Goal: Information Seeking & Learning: Learn about a topic

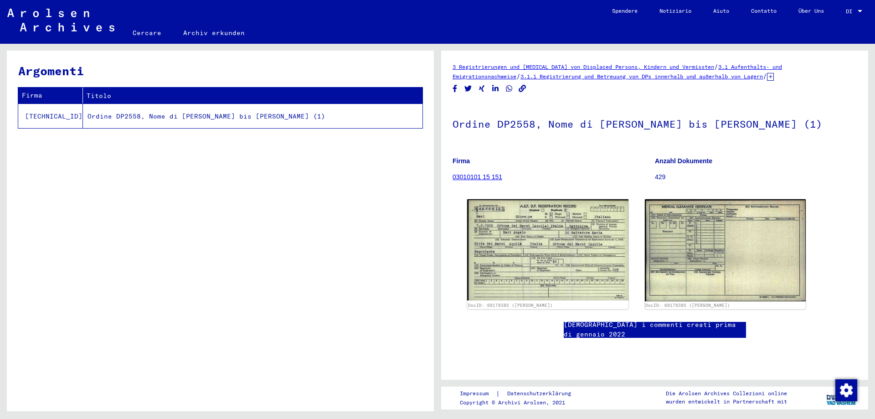
click at [498, 177] on font "03010101 15 151" at bounding box center [477, 176] width 50 height 7
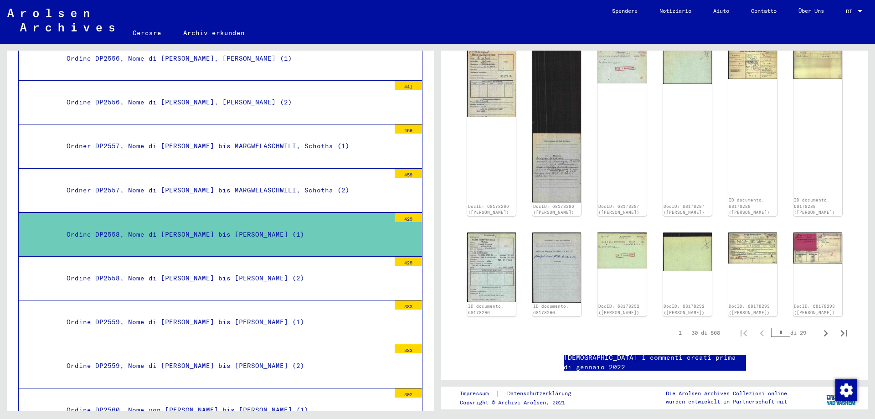
scroll to position [501, 0]
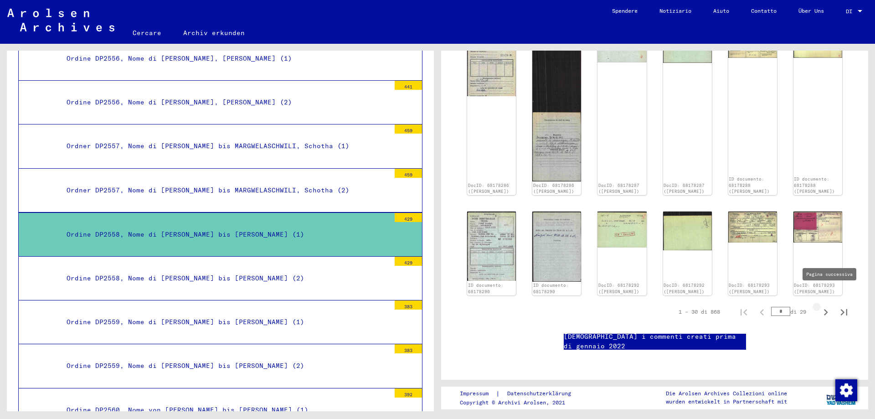
click at [820, 306] on icon "Pagina successiva" at bounding box center [825, 312] width 13 height 13
type input "*"
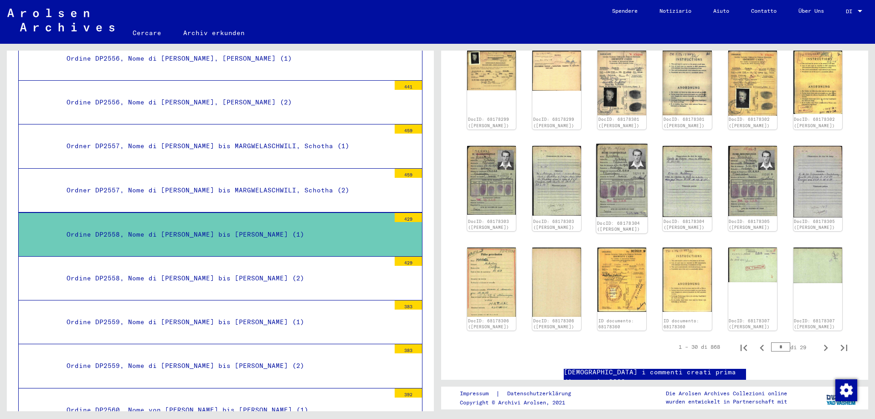
scroll to position [527, 0]
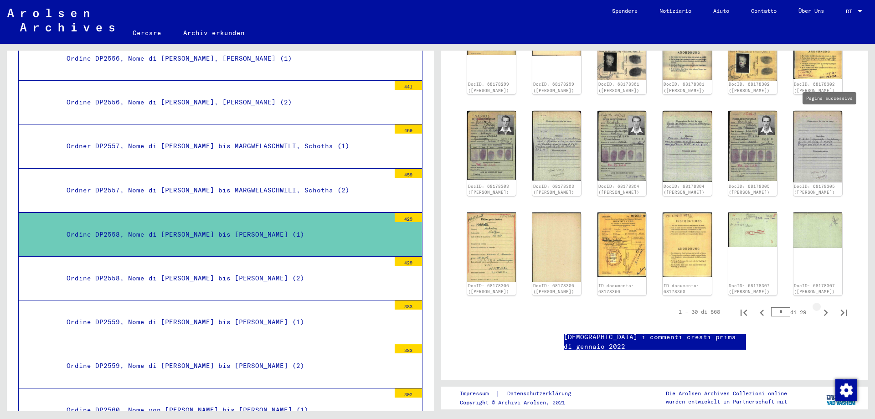
click at [824, 309] on icon "Pagina successiva" at bounding box center [826, 312] width 4 height 6
type input "*"
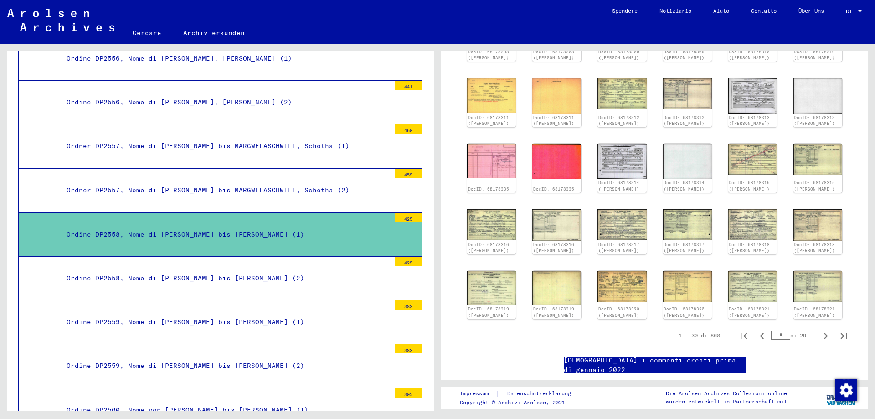
scroll to position [205, 0]
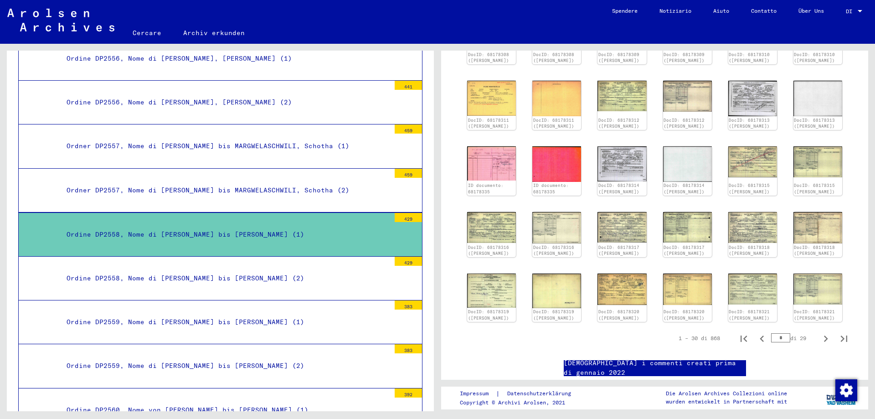
drag, startPoint x: 772, startPoint y: 344, endPoint x: 778, endPoint y: 344, distance: 6.4
click at [778, 342] on input "*" at bounding box center [780, 337] width 19 height 9
type input "**"
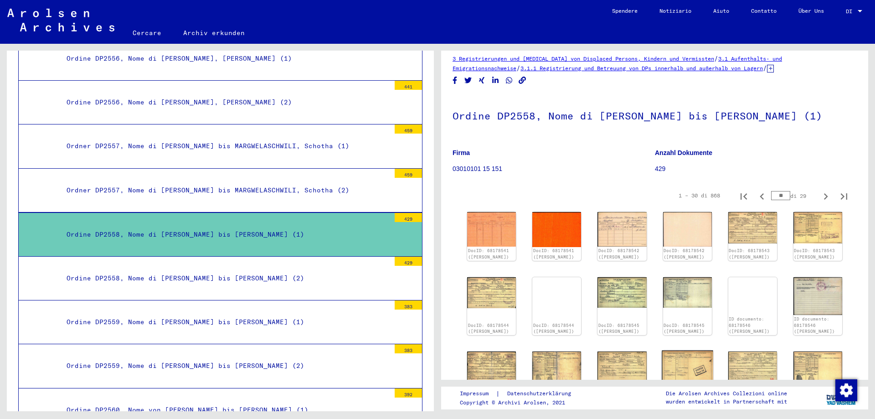
scroll to position [0, 0]
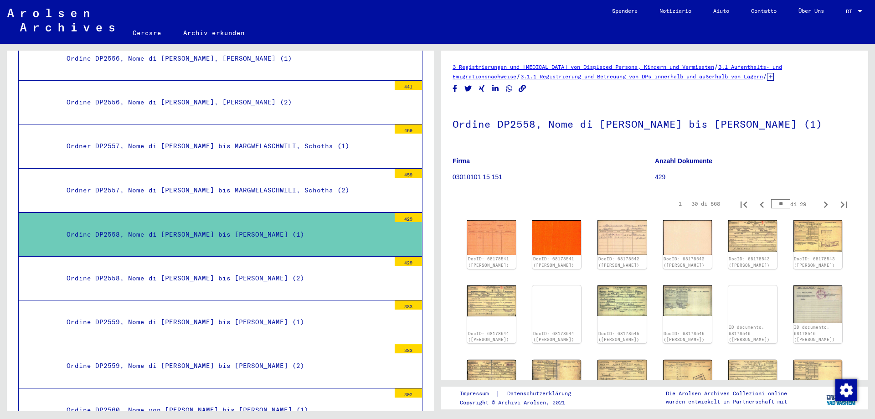
drag, startPoint x: 769, startPoint y: 203, endPoint x: 796, endPoint y: 211, distance: 28.8
click at [796, 211] on div "1 – 30 di 868 ** di 29" at bounding box center [759, 204] width 185 height 18
type input "**"
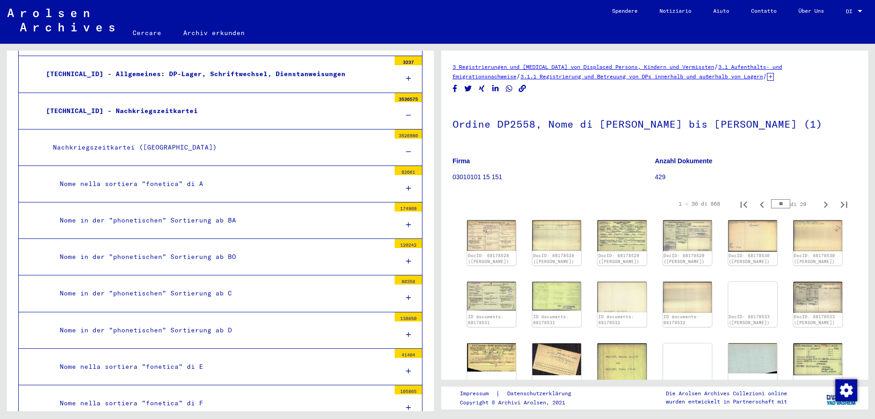
scroll to position [183, 0]
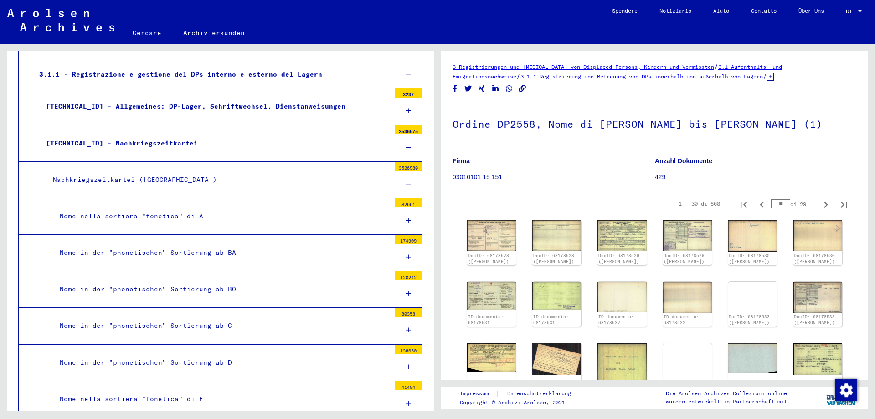
drag, startPoint x: 174, startPoint y: 145, endPoint x: 87, endPoint y: 139, distance: 87.2
click at [87, 139] on div "[TECHNICAL_ID] - Nachkriegszeitkartei" at bounding box center [214, 143] width 351 height 18
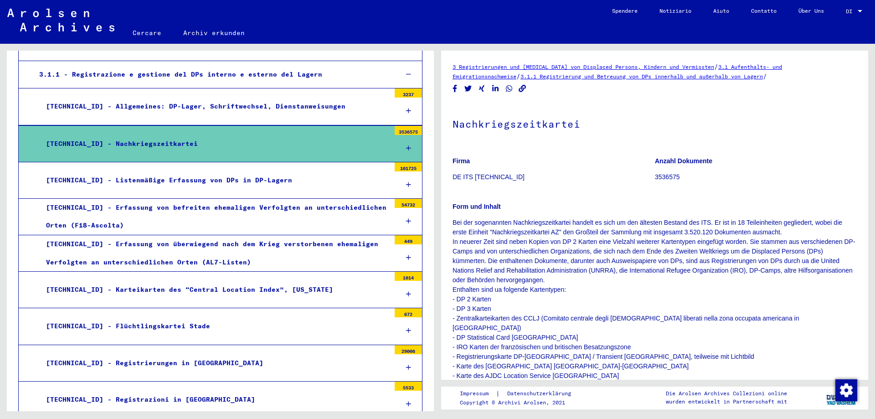
drag, startPoint x: 314, startPoint y: 109, endPoint x: 87, endPoint y: 123, distance: 228.2
click at [87, 123] on mat-tree-node "[TECHNICAL_ID] - Allgemeines: DP-Lager, Schriftwechsel, Dienstanweisungen 3237" at bounding box center [220, 106] width 404 height 36
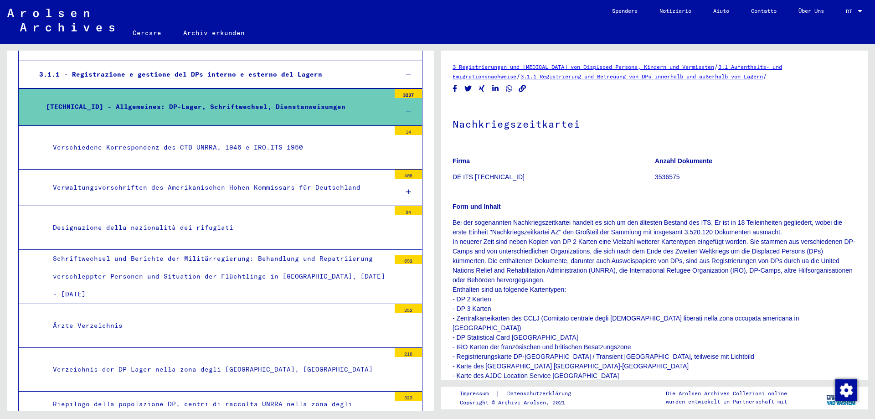
copy font "Allgemeines: DP-Lager, Schriftwechsel, Dienstanweisungen"
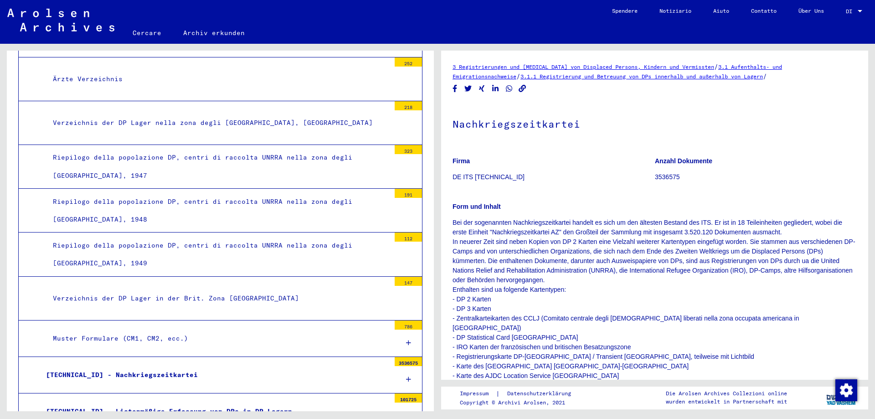
scroll to position [456, 0]
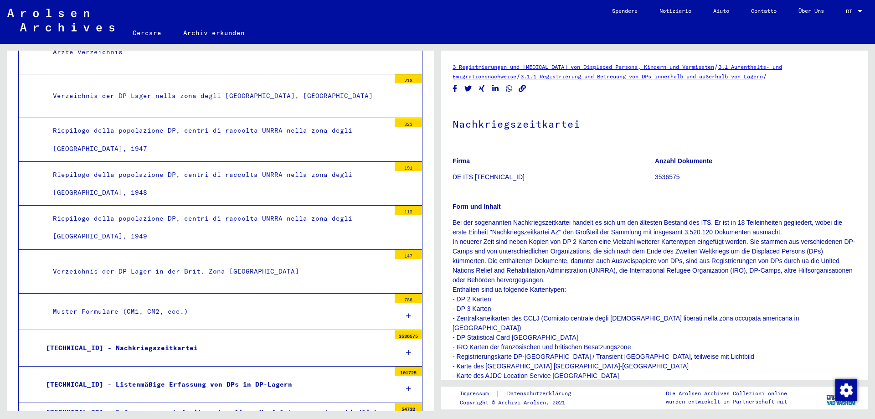
click at [118, 345] on font "[TECHNICAL_ID] - Nachkriegszeitkartei" at bounding box center [122, 347] width 152 height 8
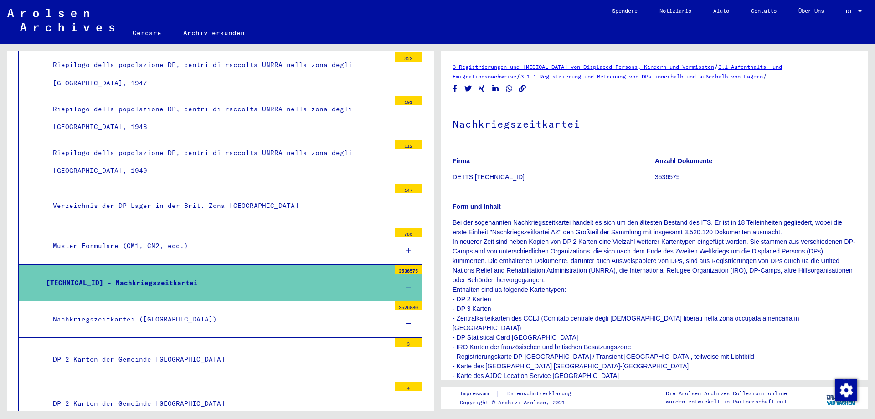
scroll to position [547, 0]
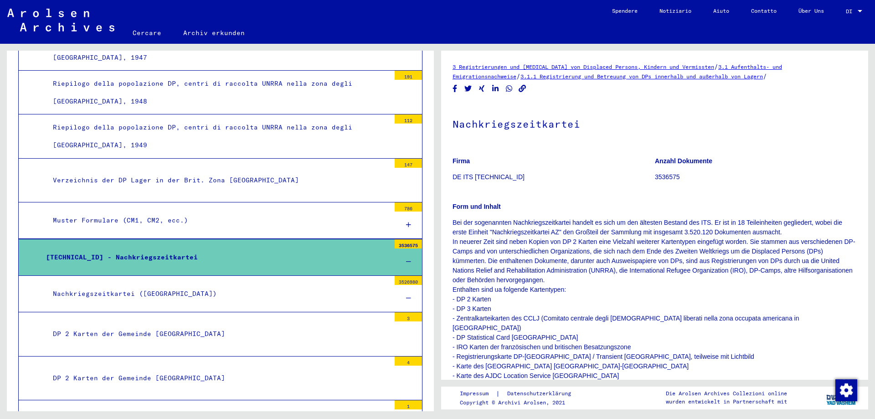
click at [128, 292] on font "Nachkriegszeitkartei ([GEOGRAPHIC_DATA])" at bounding box center [135, 293] width 164 height 8
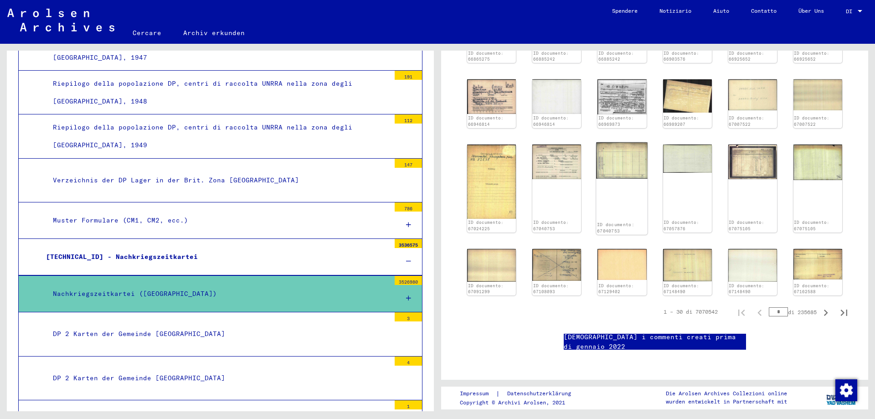
scroll to position [866, 0]
click at [144, 255] on font "[TECHNICAL_ID] - Nachkriegszeitkartei" at bounding box center [122, 256] width 152 height 8
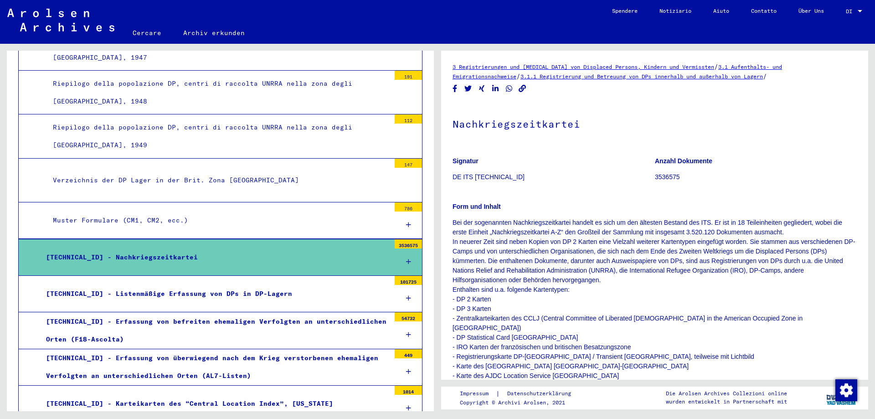
click at [144, 255] on font "[TECHNICAL_ID] - Nachkriegszeitkartei" at bounding box center [122, 257] width 152 height 8
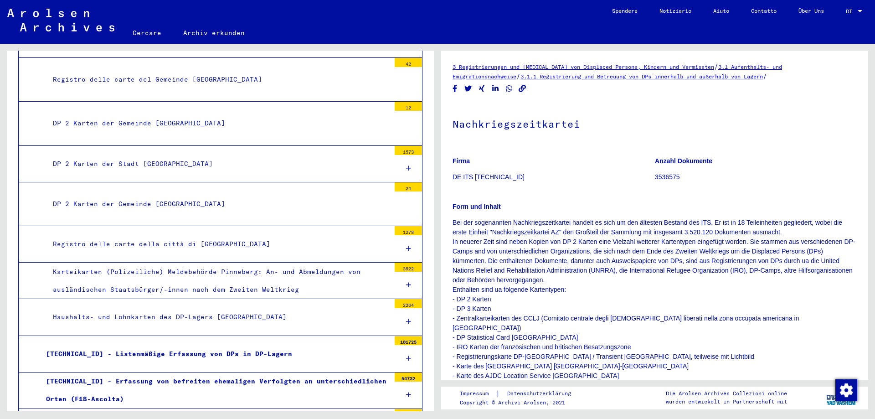
scroll to position [1230, 0]
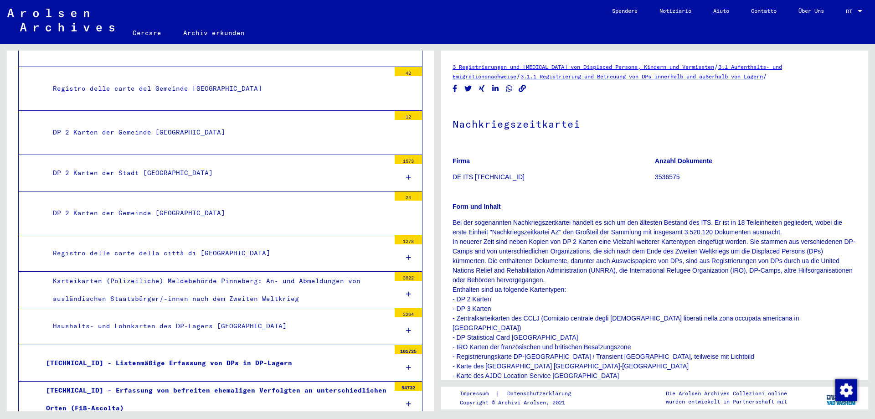
click at [160, 171] on font "DP 2 Karten der Stadt [GEOGRAPHIC_DATA]" at bounding box center [133, 173] width 160 height 8
